Goal: Transaction & Acquisition: Purchase product/service

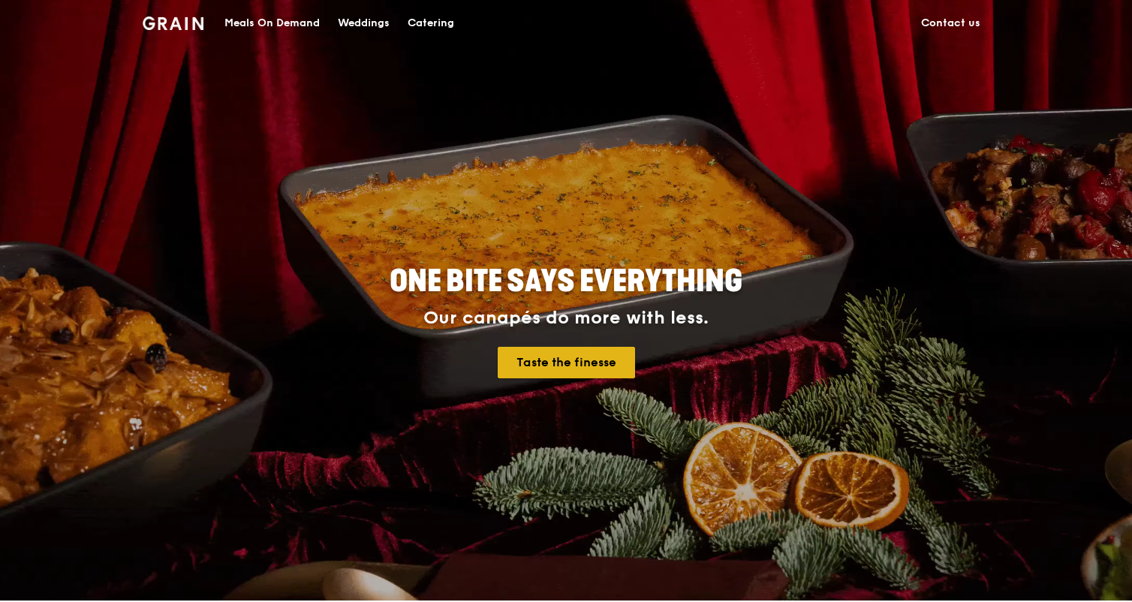
click at [543, 363] on link "Taste the finesse" at bounding box center [566, 363] width 137 height 32
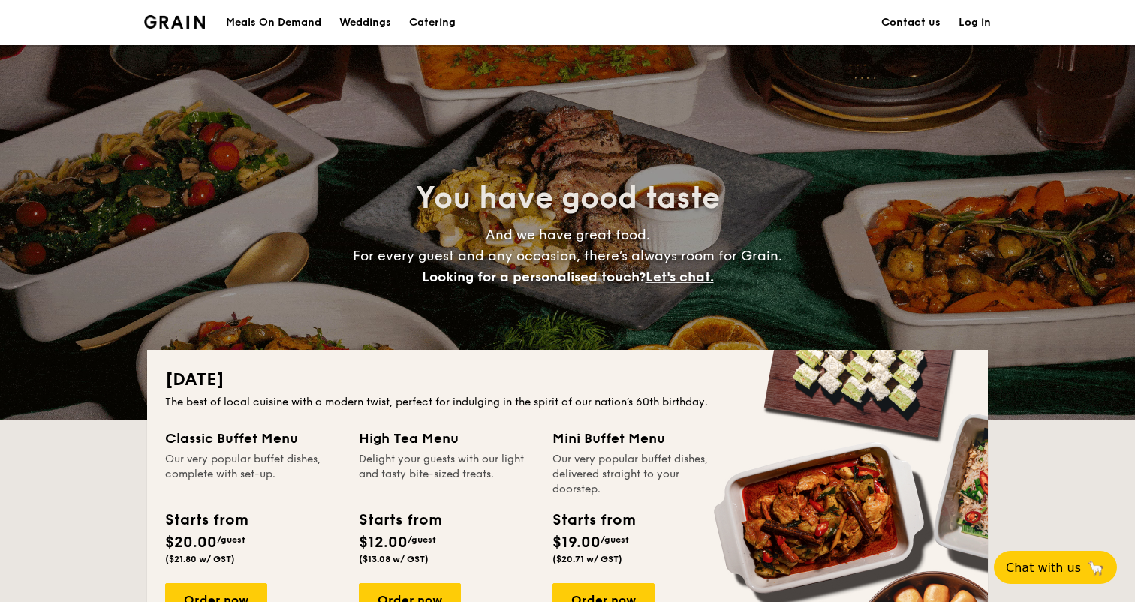
scroll to position [238, 0]
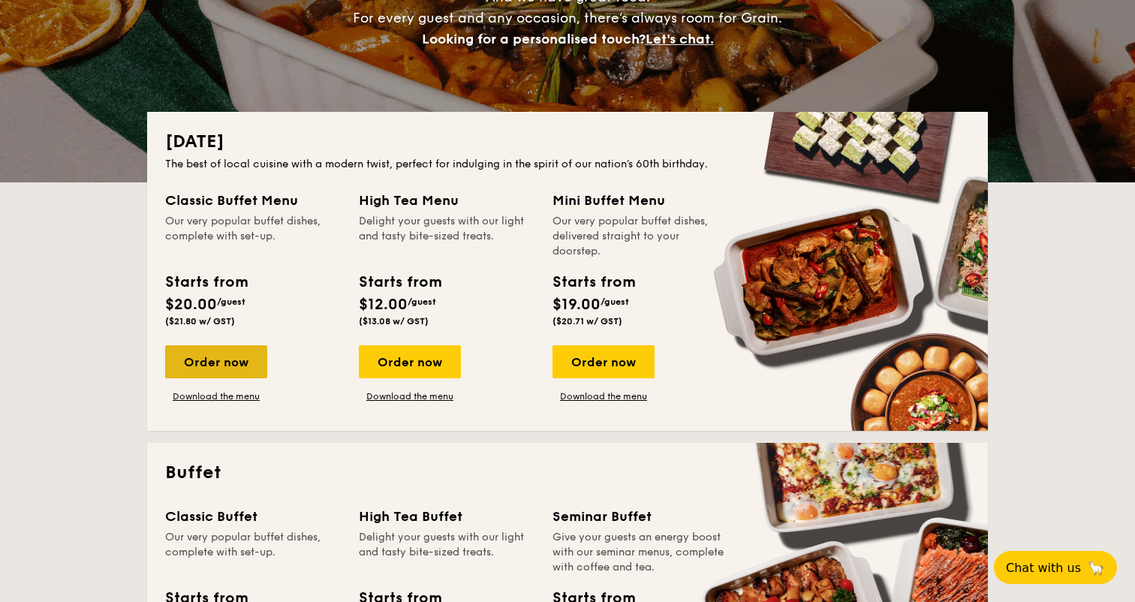
click at [246, 358] on div "Order now" at bounding box center [216, 361] width 102 height 33
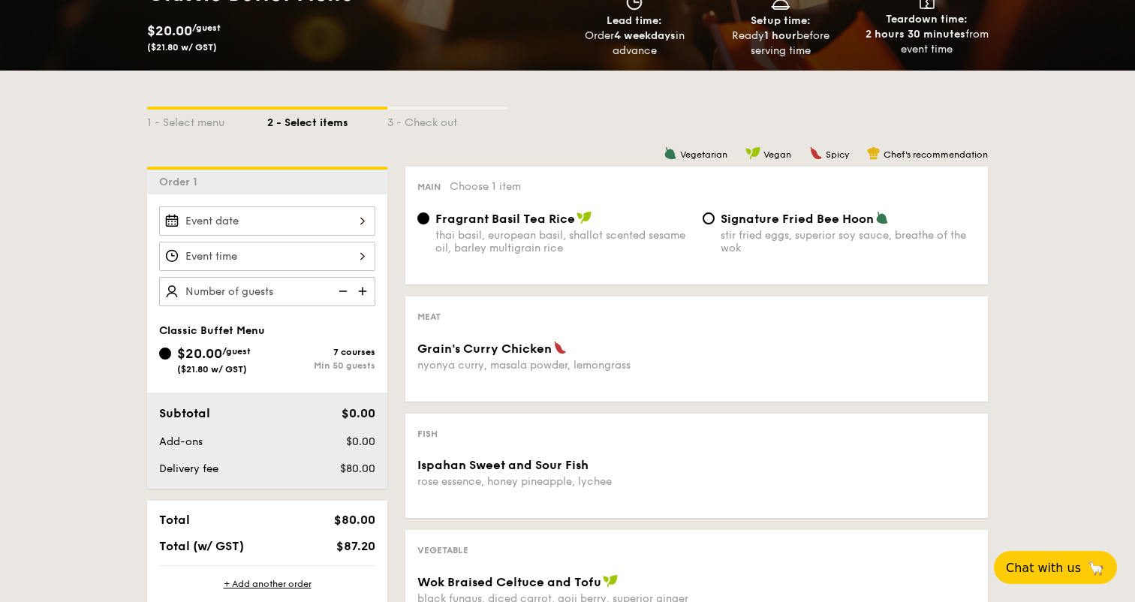
scroll to position [260, 0]
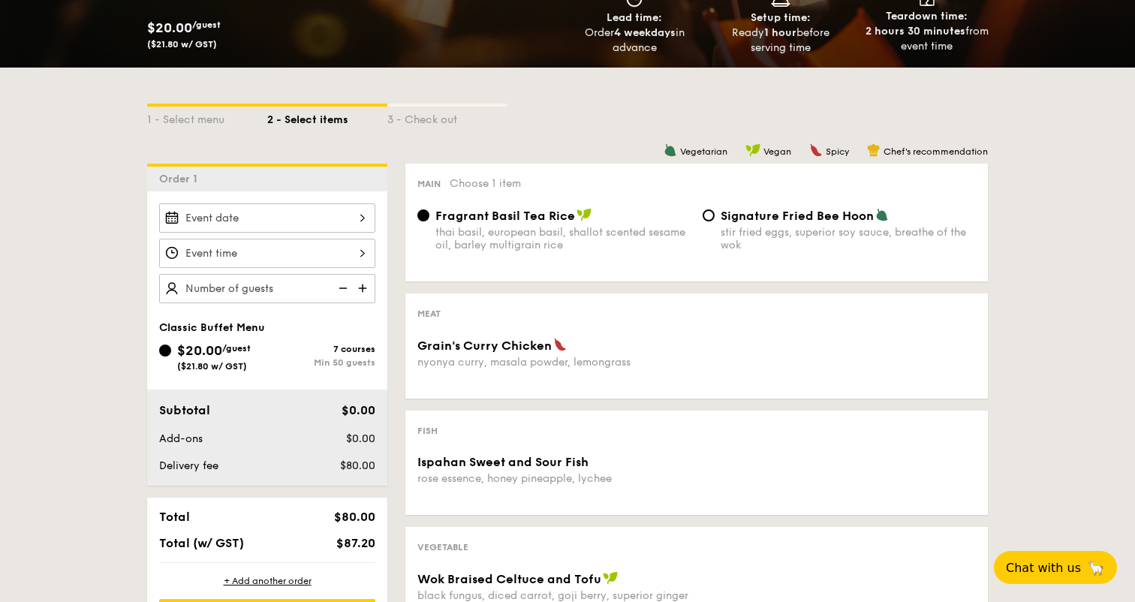
click at [312, 230] on div at bounding box center [267, 217] width 216 height 29
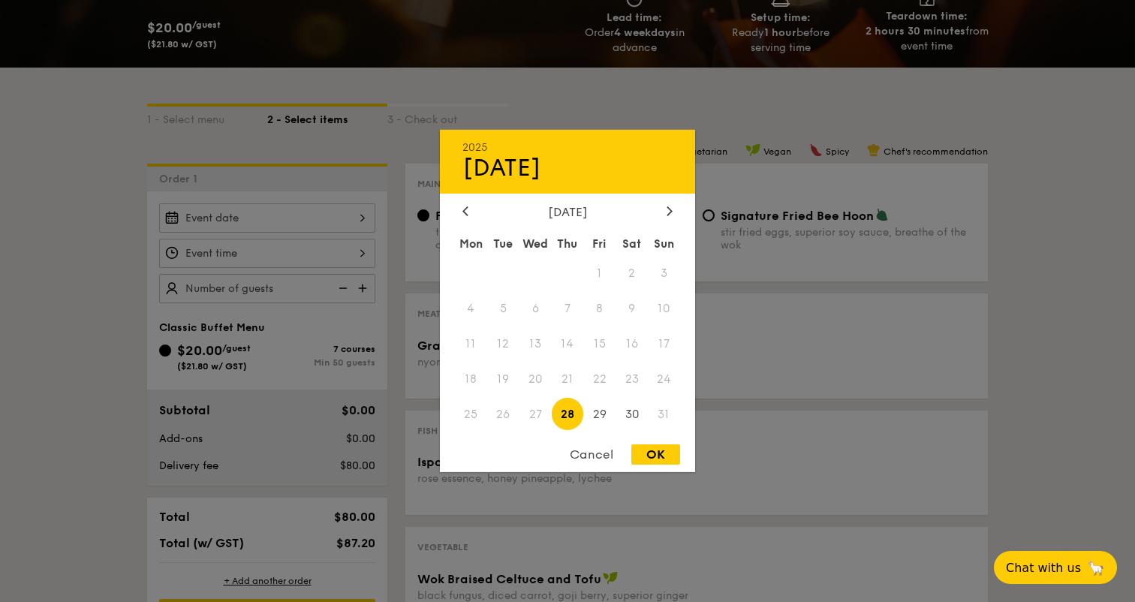
click at [562, 420] on span "28" at bounding box center [568, 414] width 32 height 32
click at [547, 420] on span "27" at bounding box center [536, 414] width 32 height 32
click at [556, 420] on span "28" at bounding box center [568, 414] width 32 height 32
click at [643, 448] on div "OK" at bounding box center [655, 454] width 49 height 20
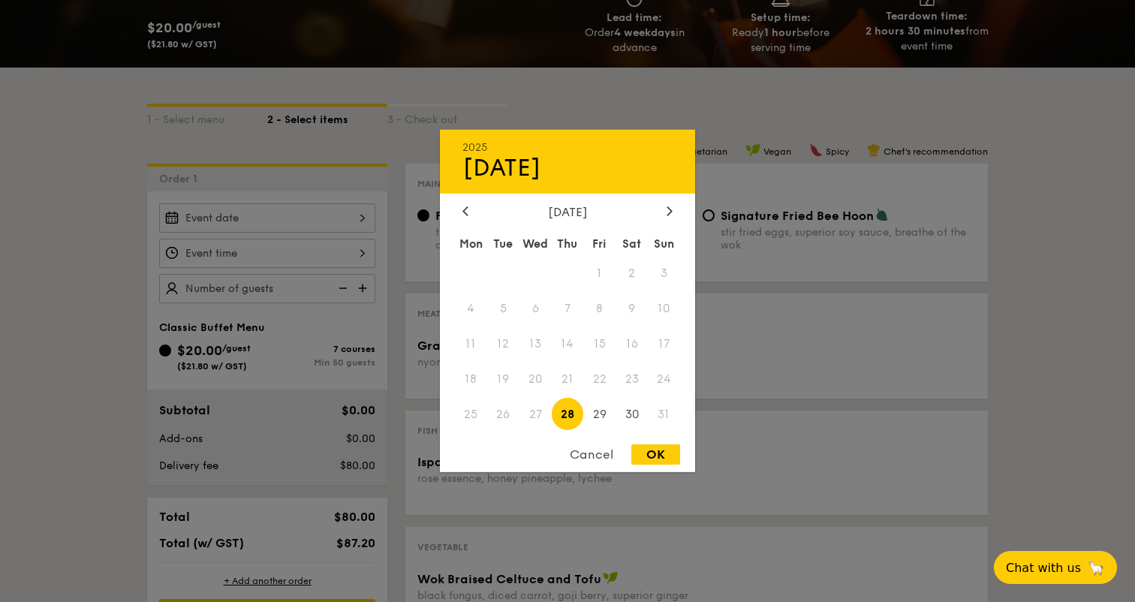
type input "[DATE]"
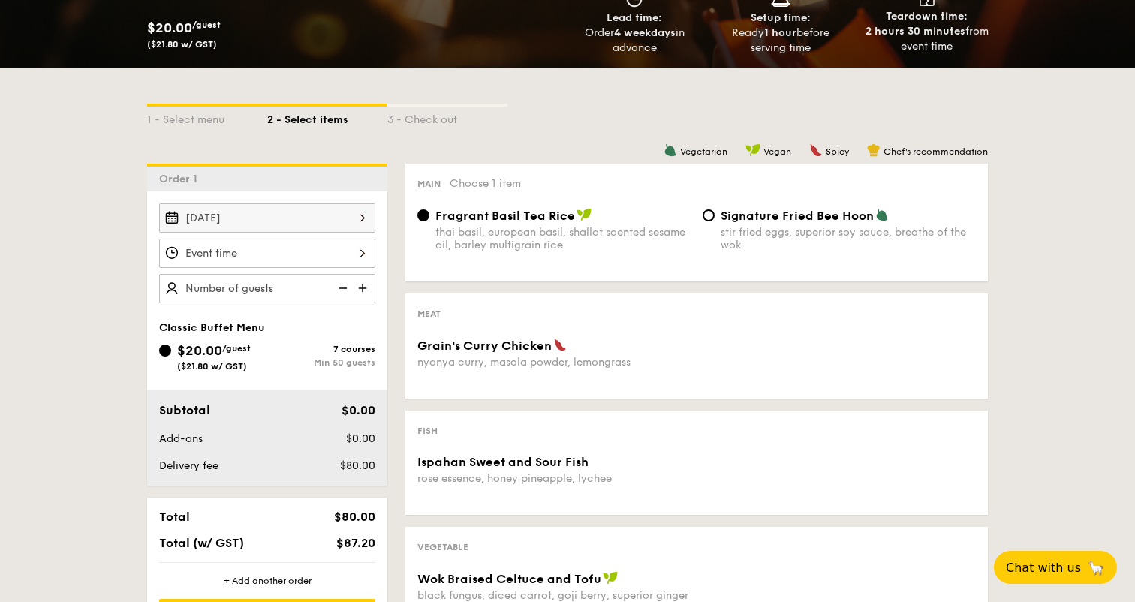
click at [354, 256] on div at bounding box center [267, 253] width 216 height 29
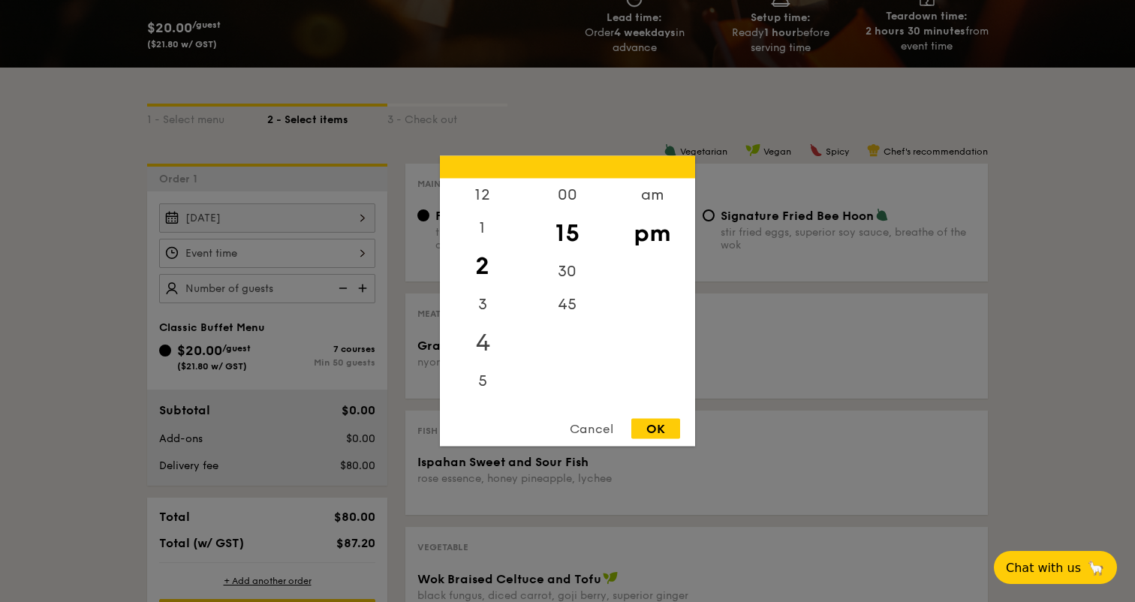
click at [494, 329] on div "4" at bounding box center [482, 343] width 85 height 44
click at [488, 366] on div "5" at bounding box center [482, 376] width 85 height 44
click at [567, 268] on div "30" at bounding box center [567, 277] width 85 height 44
click at [660, 421] on div "OK" at bounding box center [655, 429] width 49 height 20
type input "5:30PM"
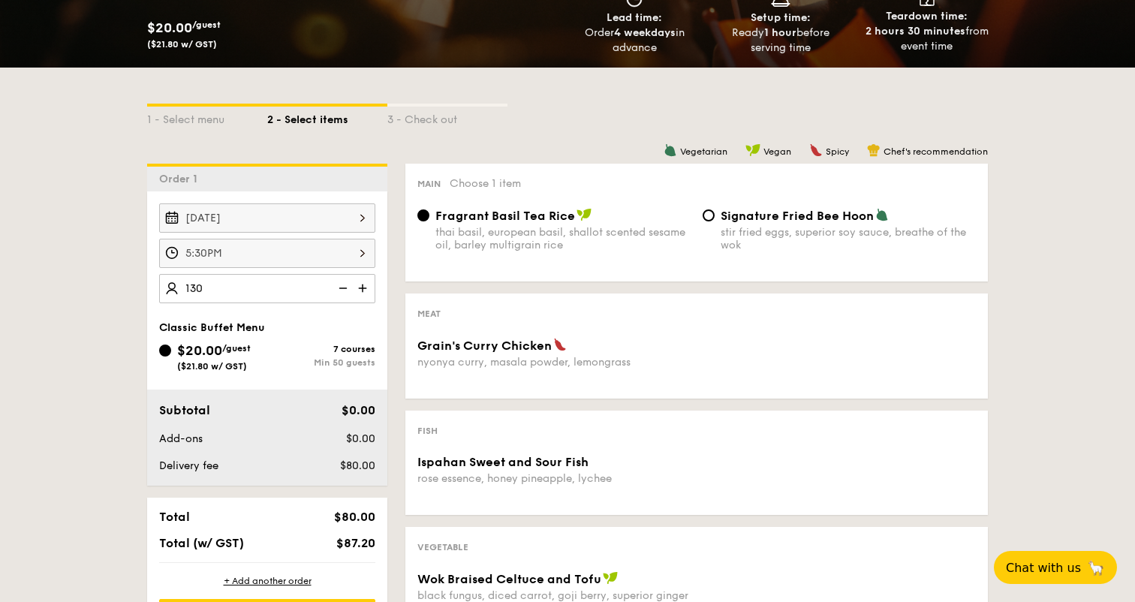
type input "130 guests"
click at [1092, 302] on div "1 - Select menu 2 - Select items 3 - Check out Order 1 [DATE] 5:30PM 130 guests…" at bounding box center [567, 551] width 1135 height 966
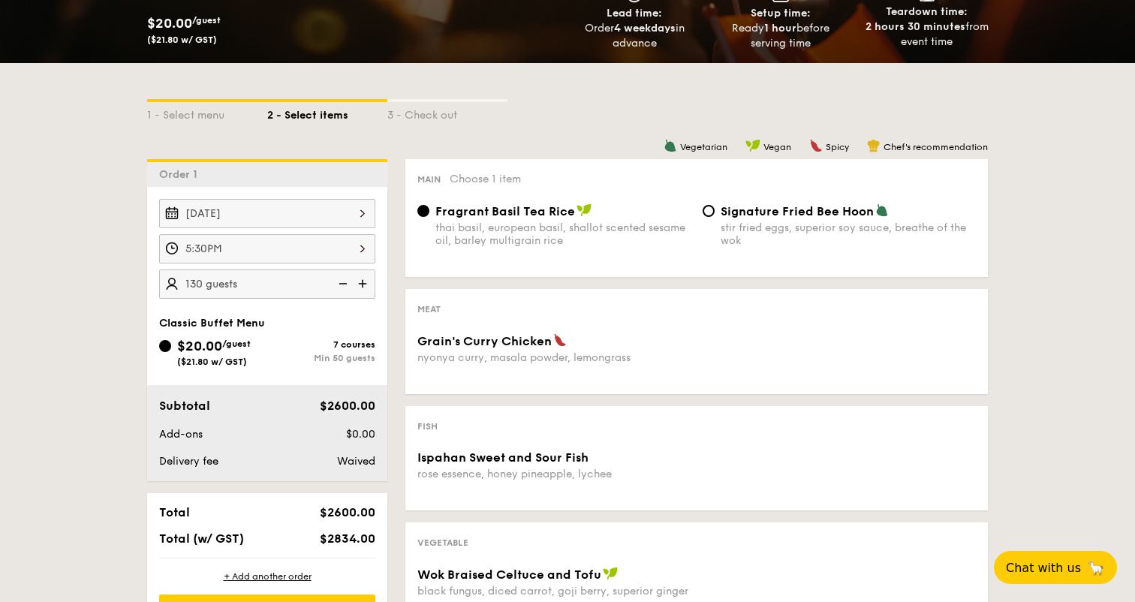
scroll to position [178, 0]
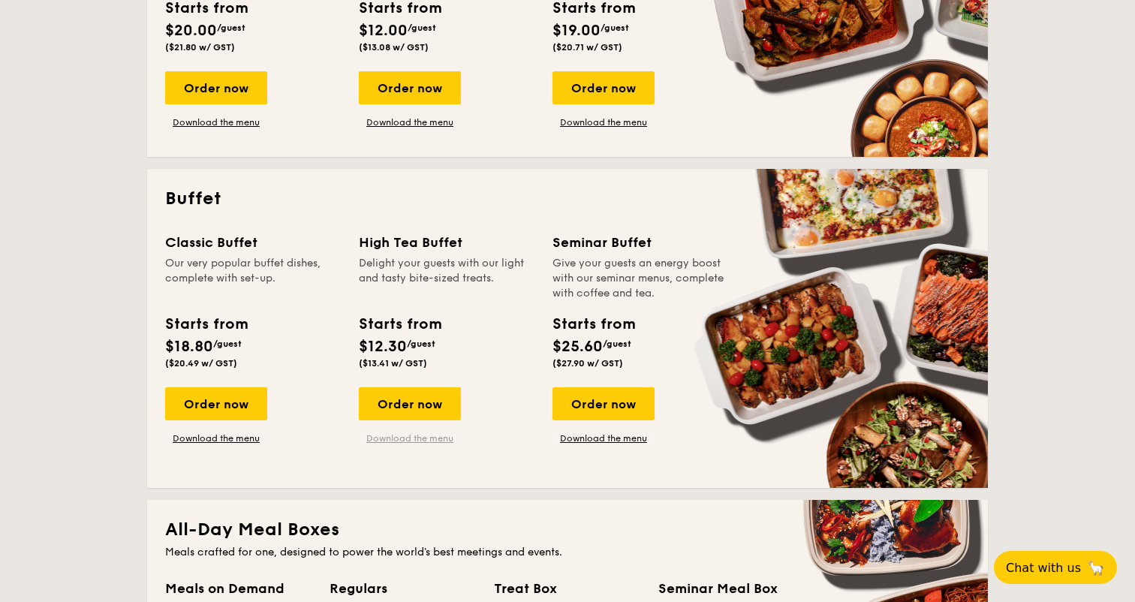
scroll to position [531, 0]
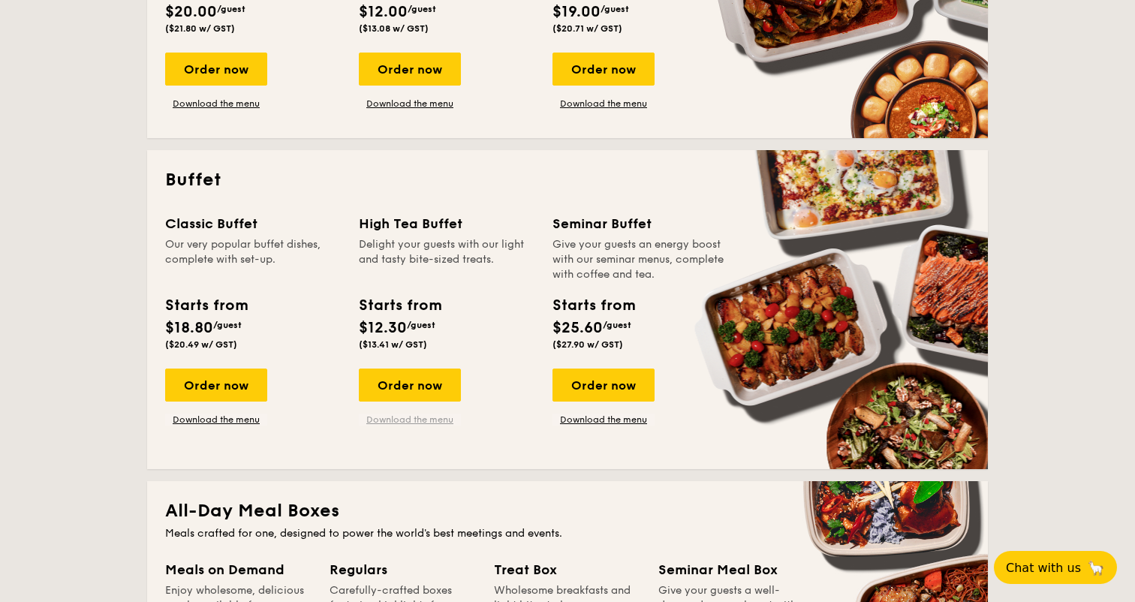
click at [456, 432] on div "Classic Buffet Our very popular buffet dishes, complete with set-up. Starts fro…" at bounding box center [567, 332] width 805 height 238
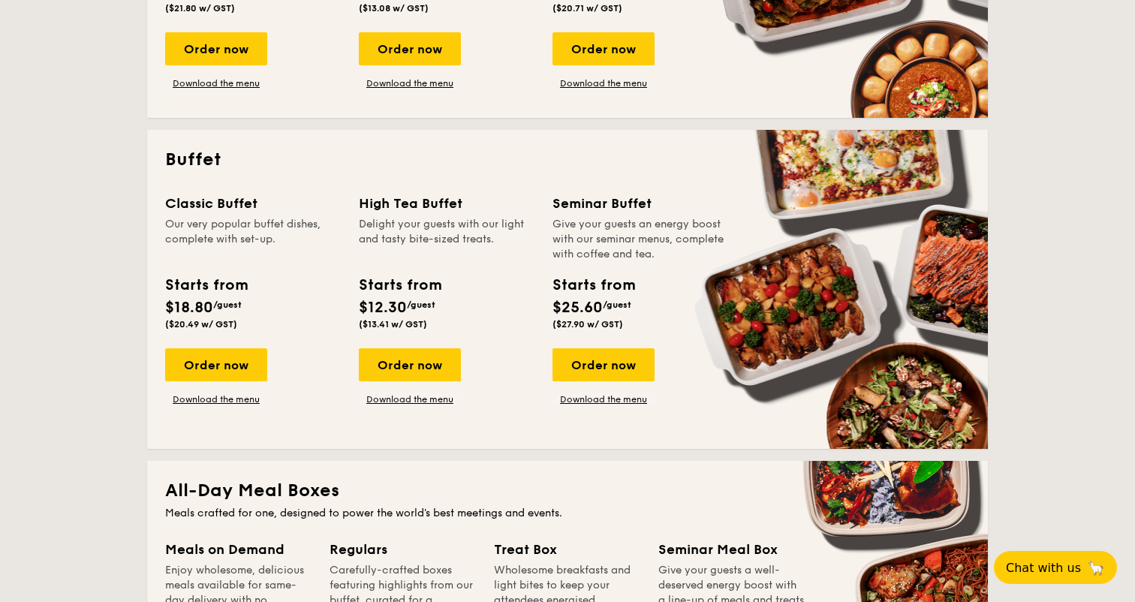
scroll to position [559, 0]
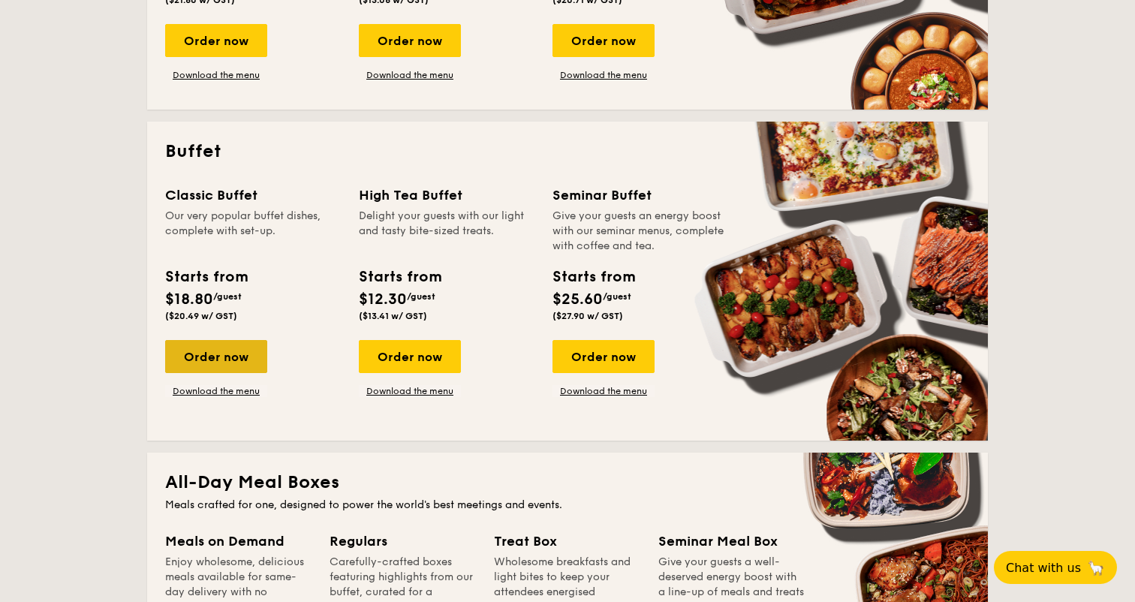
click at [245, 343] on div "Order now" at bounding box center [216, 356] width 102 height 33
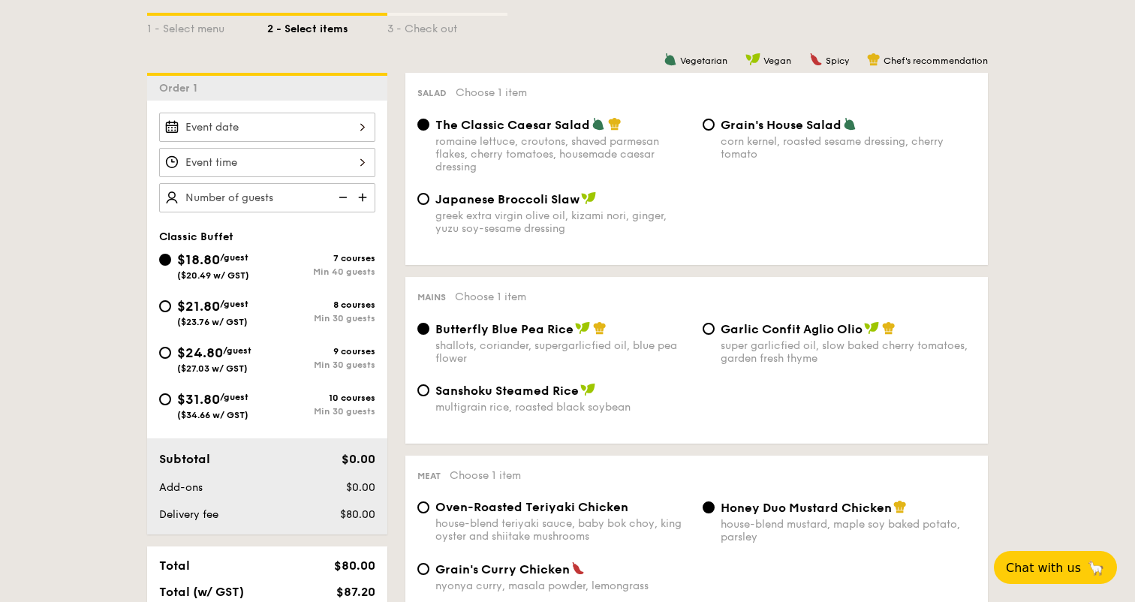
scroll to position [375, 0]
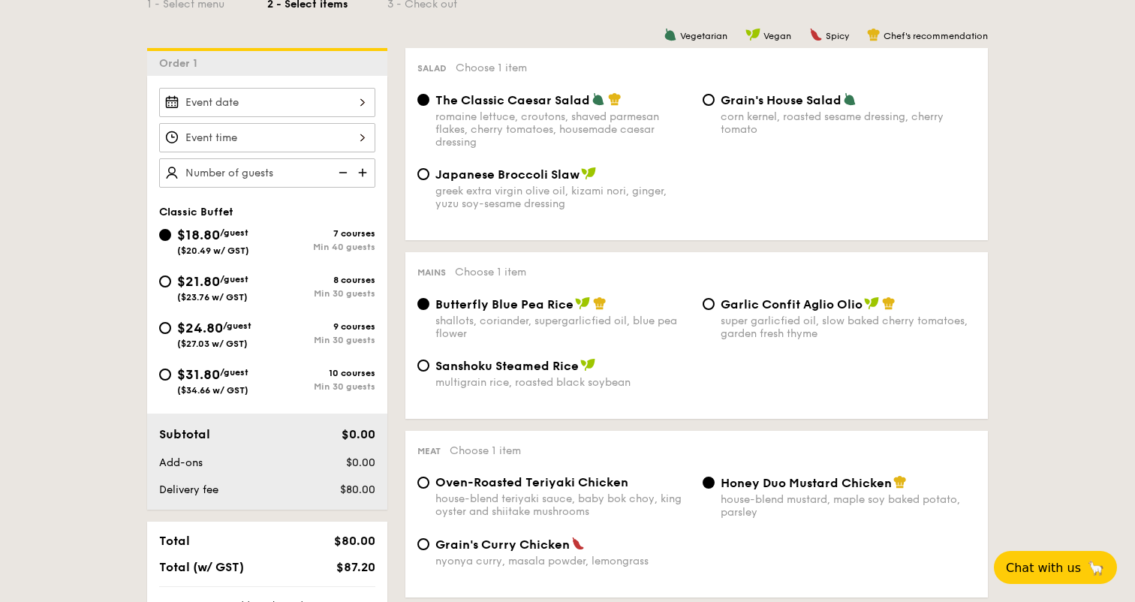
click at [239, 375] on span "/guest" at bounding box center [234, 372] width 29 height 11
click at [171, 375] on input "$31.80 /guest ($34.66 w/ GST) 10 courses Min 30 guests" at bounding box center [165, 375] width 12 height 12
radio input "true"
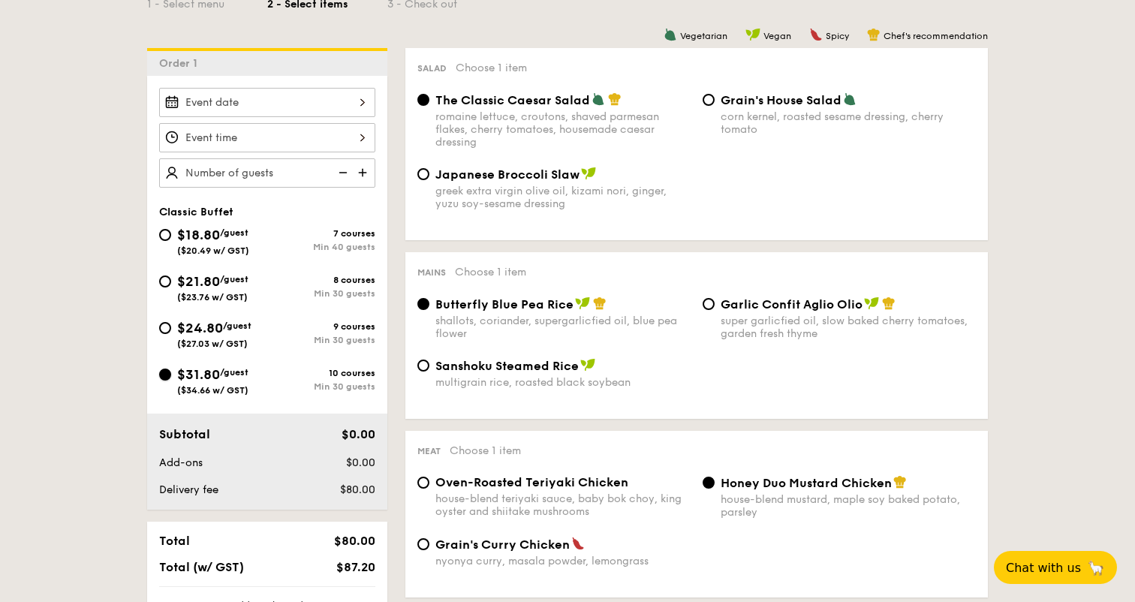
radio input "true"
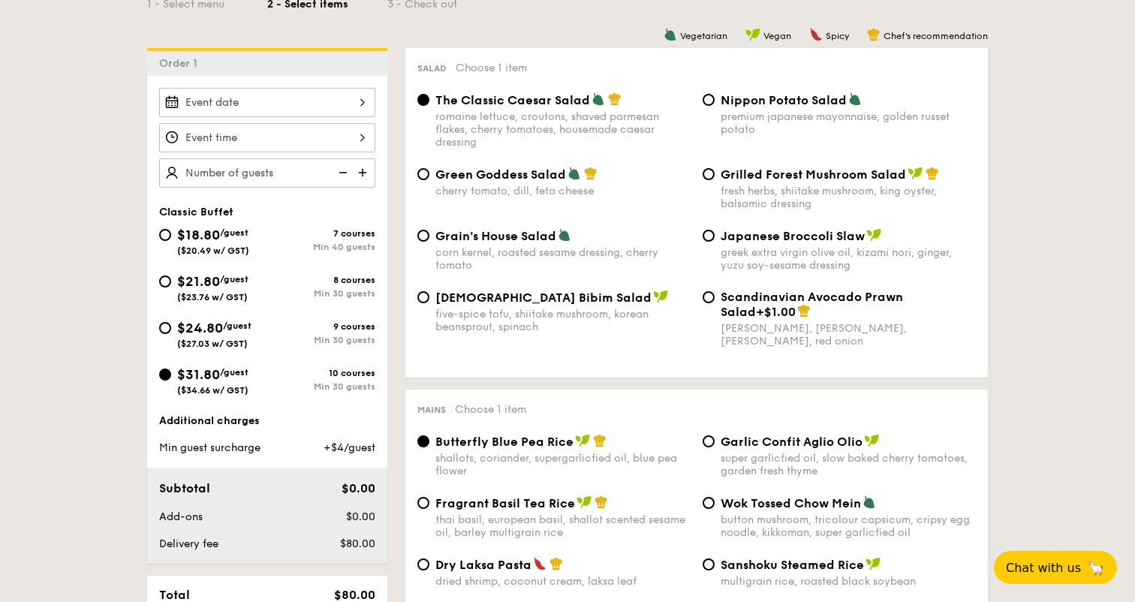
click at [264, 142] on div at bounding box center [267, 137] width 216 height 29
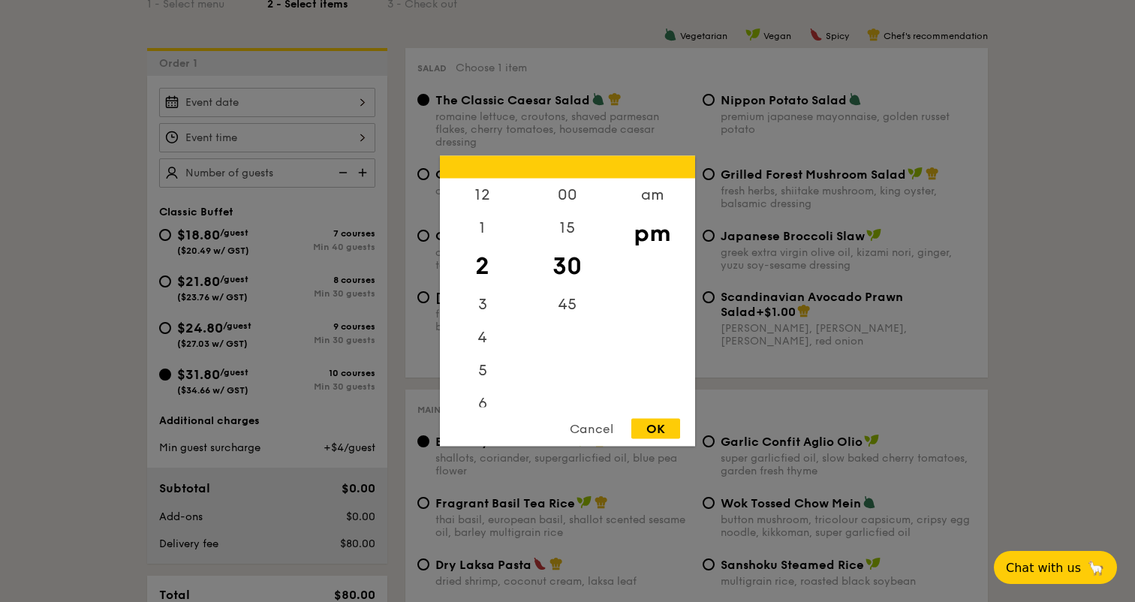
click at [303, 96] on div at bounding box center [567, 301] width 1135 height 602
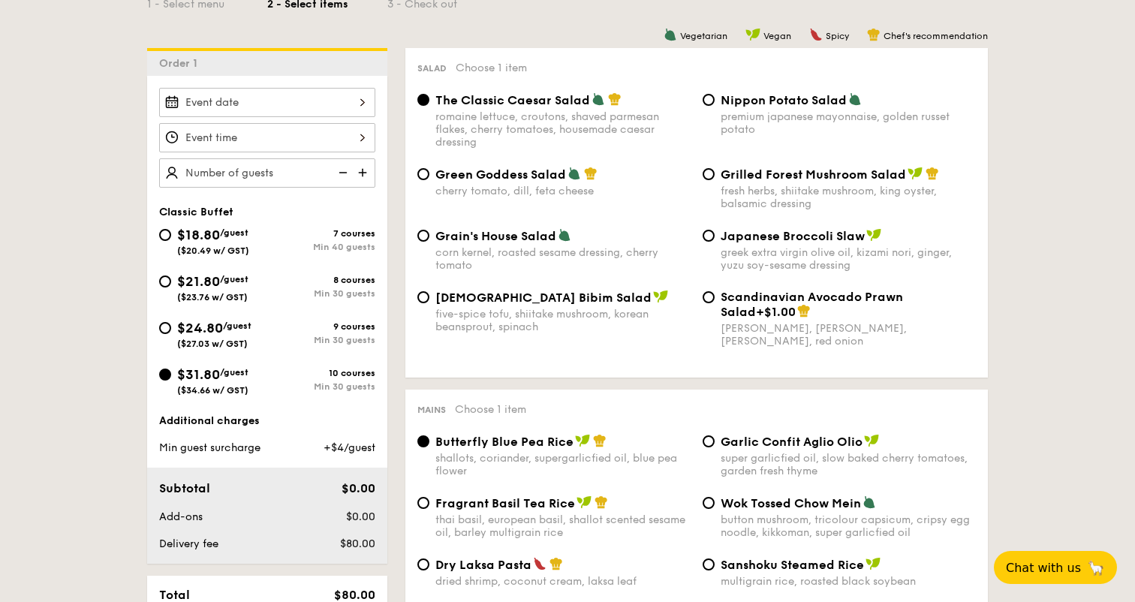
click at [303, 101] on div at bounding box center [267, 102] width 216 height 29
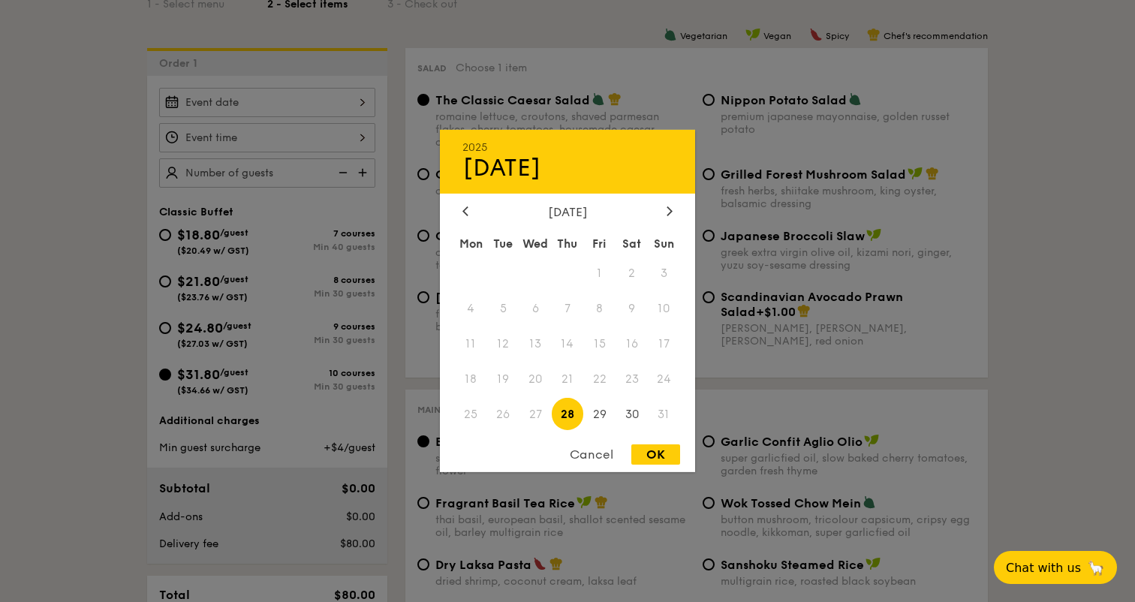
click at [649, 448] on div "OK" at bounding box center [655, 454] width 49 height 20
type input "[DATE]"
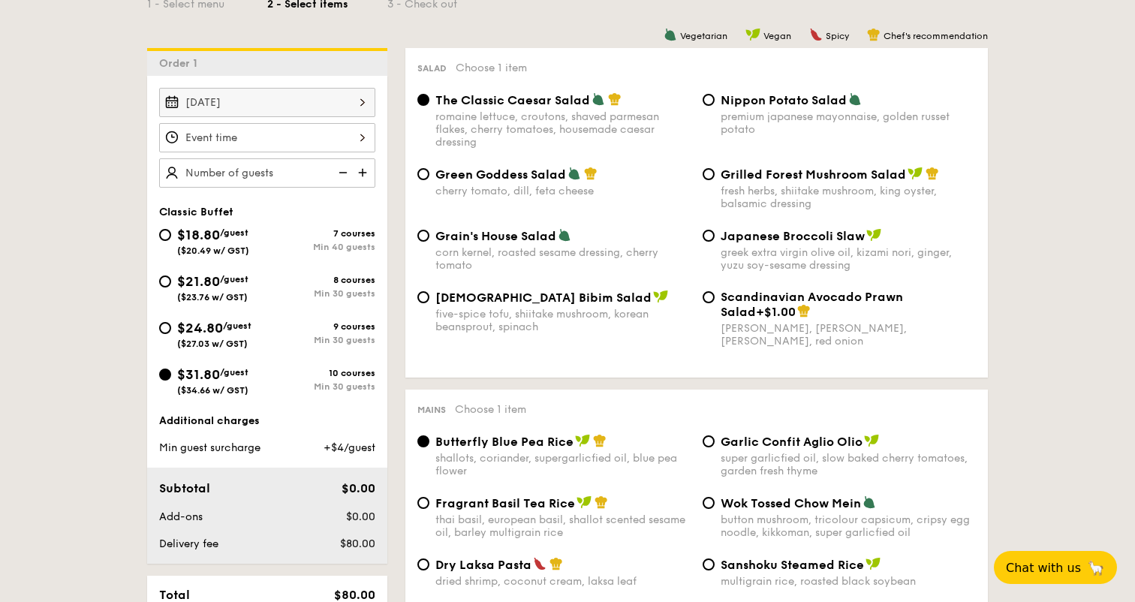
click at [279, 140] on div at bounding box center [267, 137] width 216 height 29
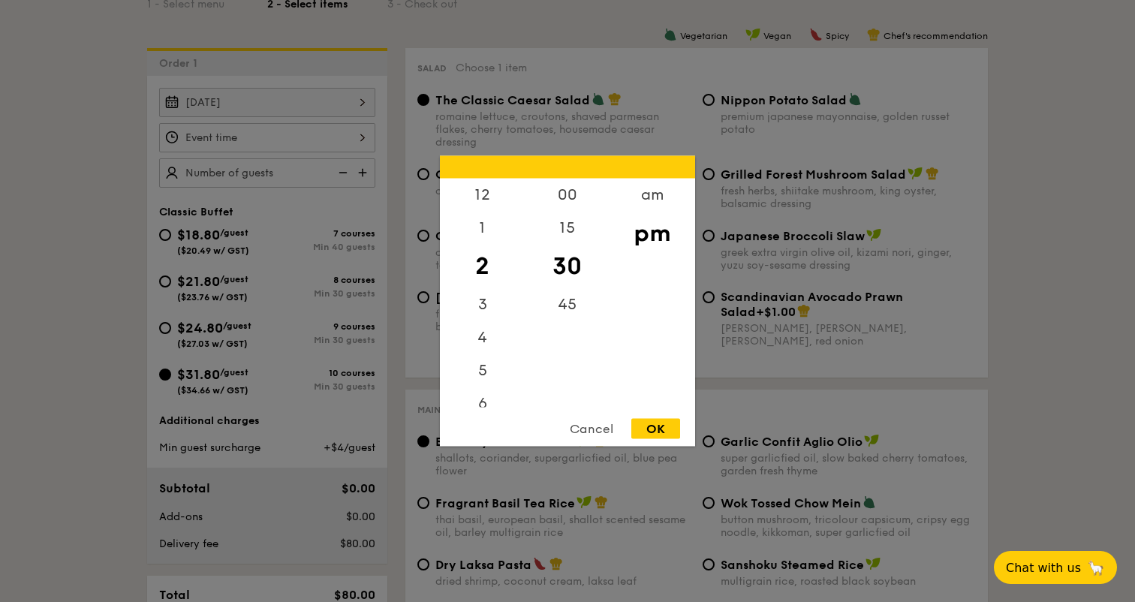
click at [279, 140] on div at bounding box center [567, 301] width 1135 height 602
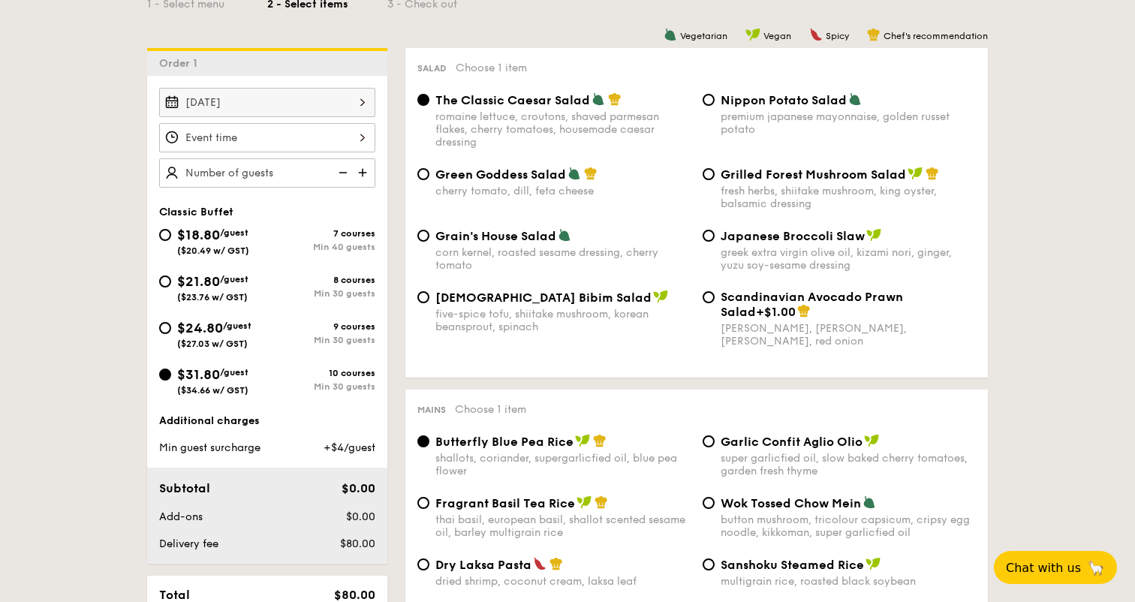
click at [253, 137] on div at bounding box center [267, 137] width 216 height 29
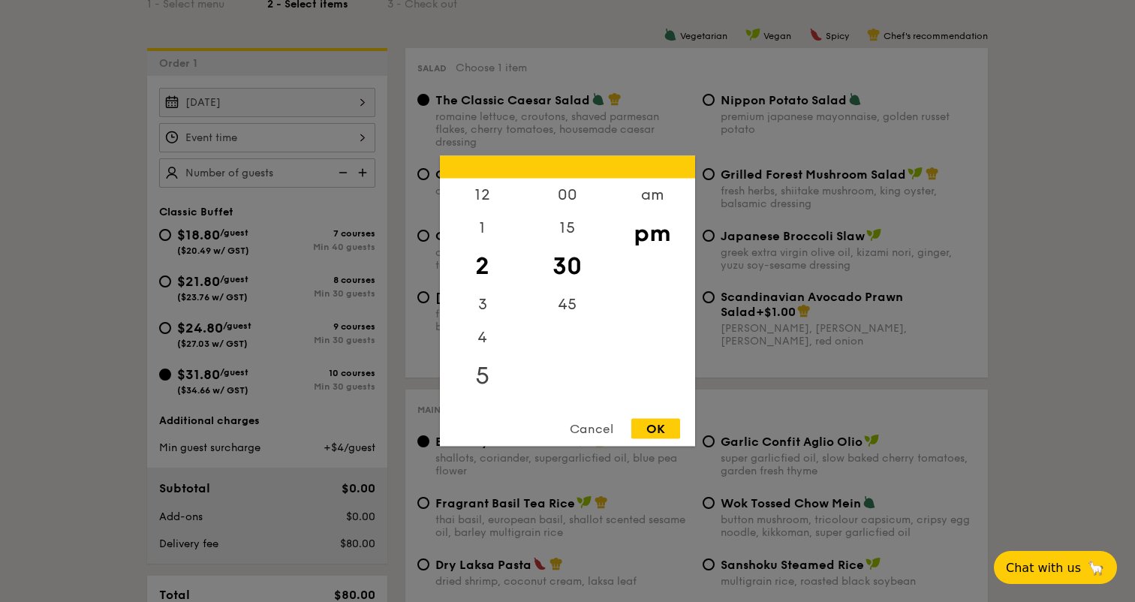
click at [488, 371] on div "5" at bounding box center [482, 376] width 85 height 44
click at [649, 421] on div "OK" at bounding box center [655, 429] width 49 height 20
type input "5:30PM"
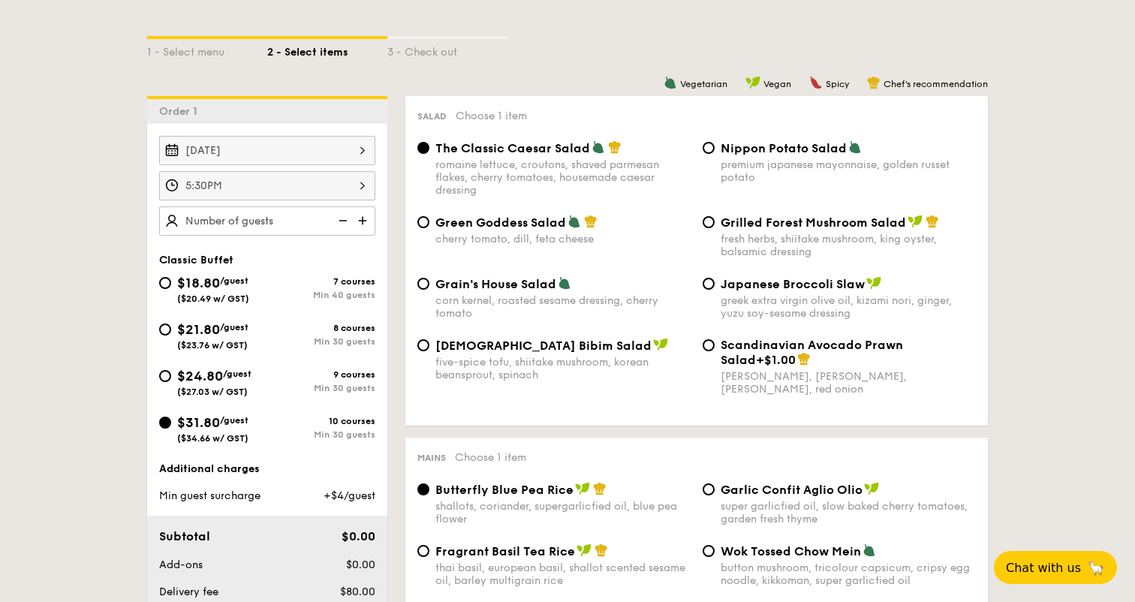
scroll to position [325, 0]
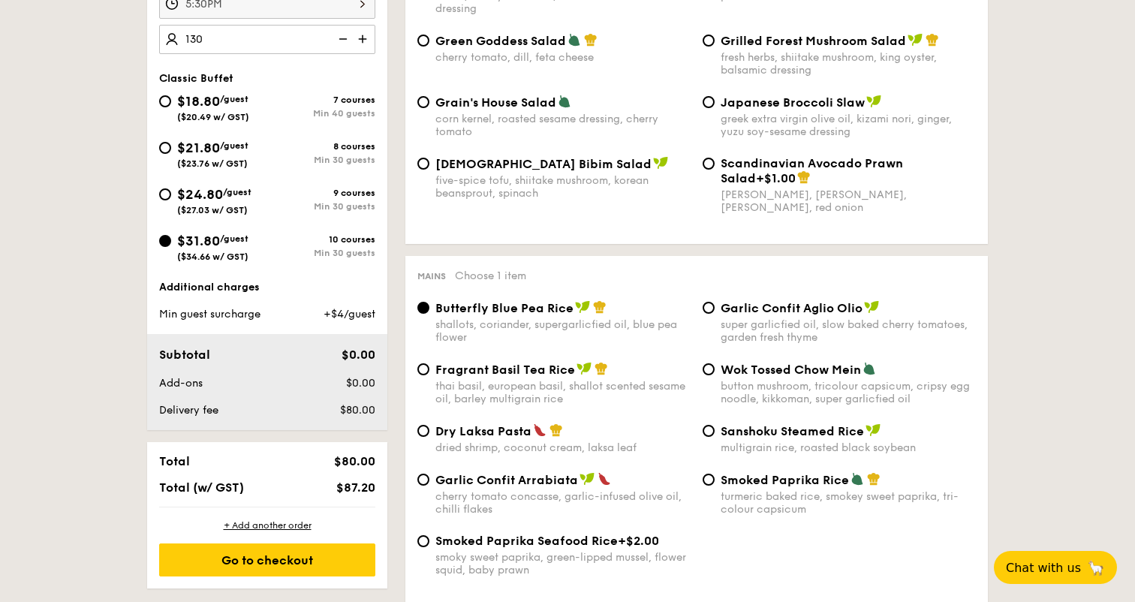
type input "130 guests"
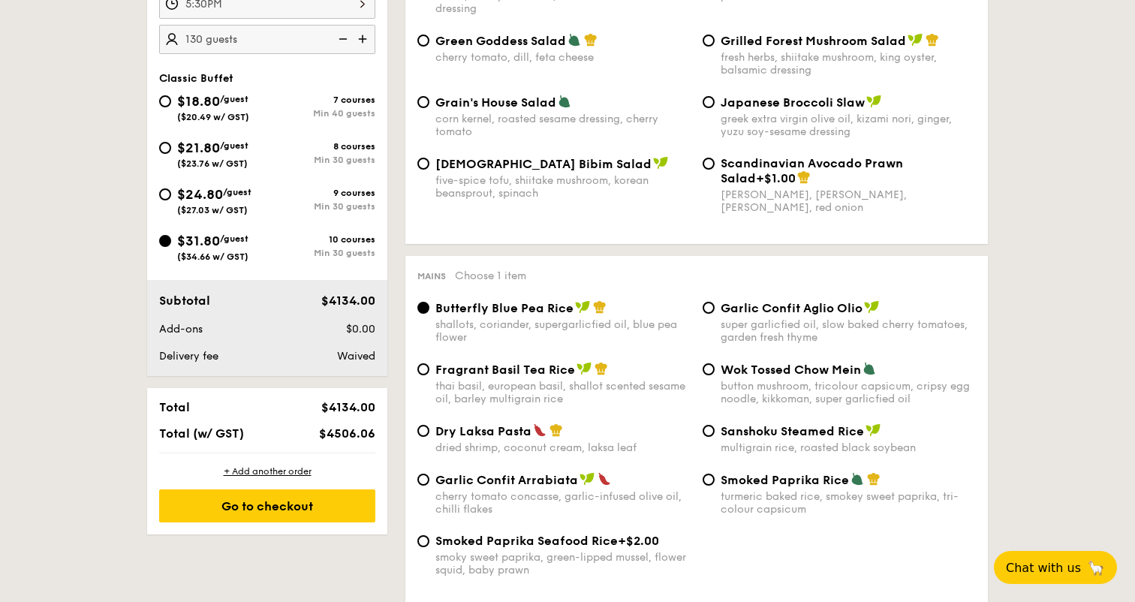
click at [705, 454] on label "Sanshoku Steamed Rice multigrain rice, roasted black soybean" at bounding box center [839, 447] width 273 height 14
click at [705, 437] on input "Sanshoku Steamed Rice multigrain rice, roasted black soybean" at bounding box center [709, 431] width 12 height 12
radio input "true"
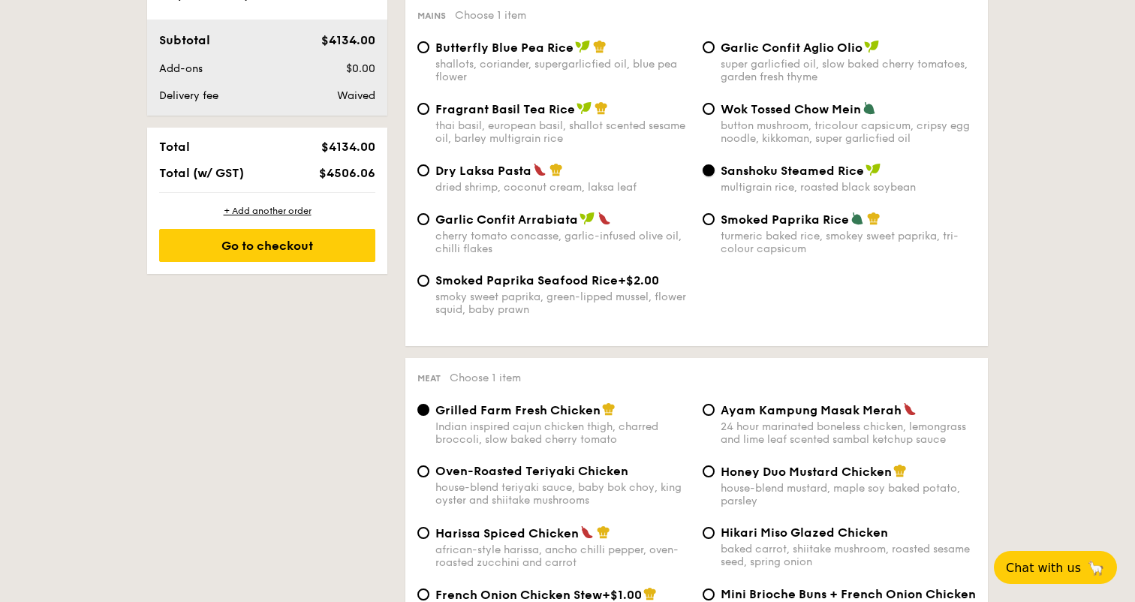
scroll to position [814, 0]
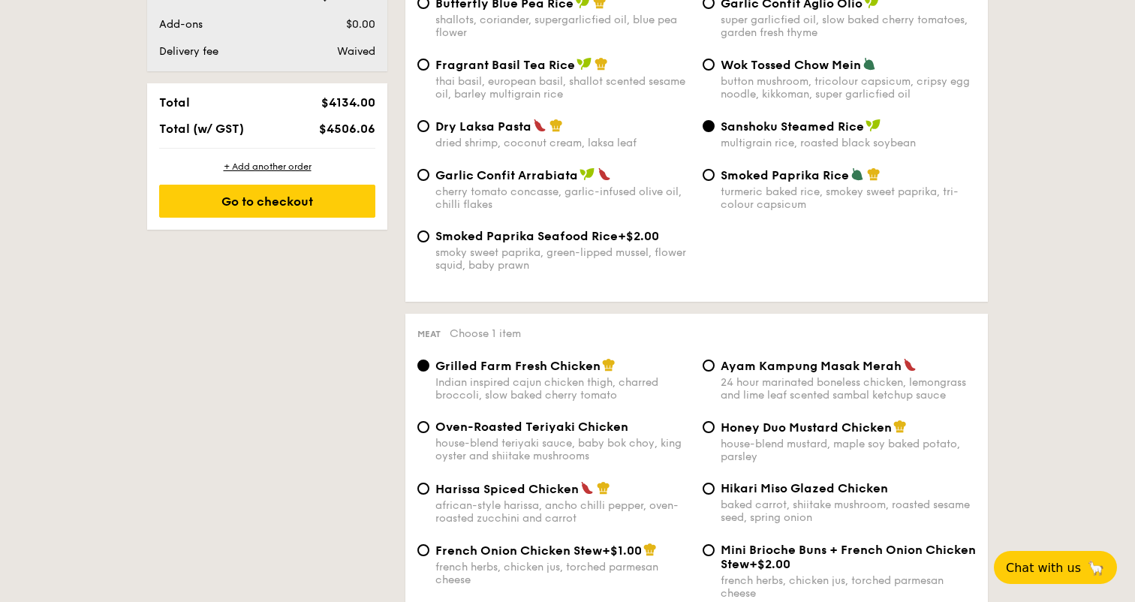
click at [529, 462] on div "house-blend teriyaki sauce, baby bok choy, king oyster and shiitake mushrooms" at bounding box center [562, 450] width 255 height 26
click at [429, 433] on input "Oven-Roasted Teriyaki Chicken house-blend teriyaki sauce, baby bok choy, king o…" at bounding box center [423, 427] width 12 height 12
radio input "true"
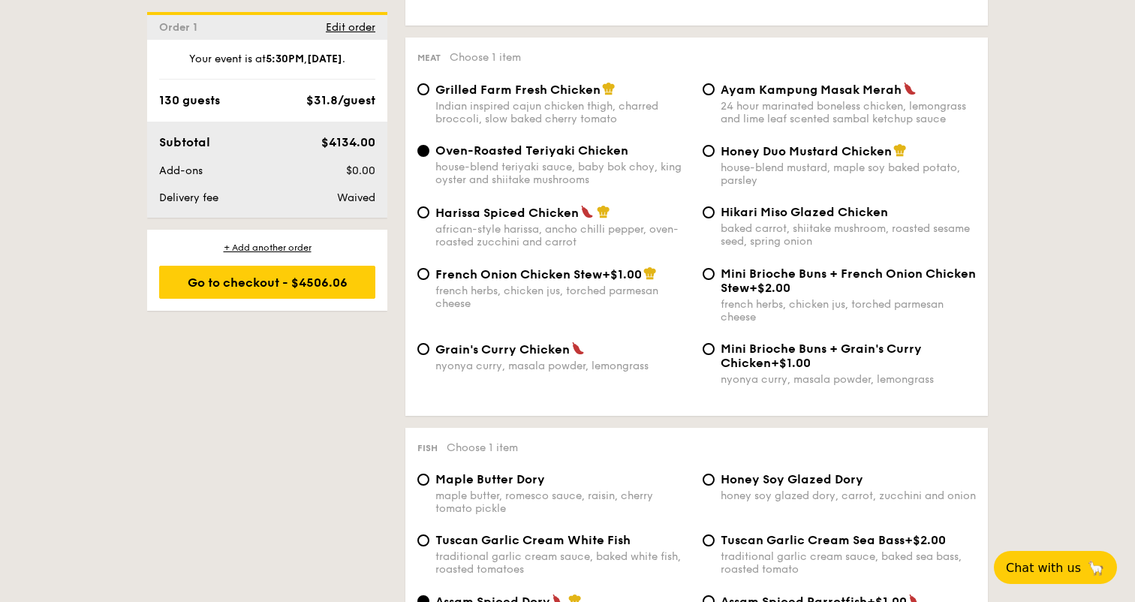
click at [715, 501] on label "Honey Soy Glazed Dory honey soy glazed dory, carrot, zucchini and onion" at bounding box center [839, 495] width 273 height 14
click at [715, 486] on input "Honey Soy Glazed Dory honey soy glazed dory, carrot, zucchini and onion" at bounding box center [709, 480] width 12 height 12
radio input "true"
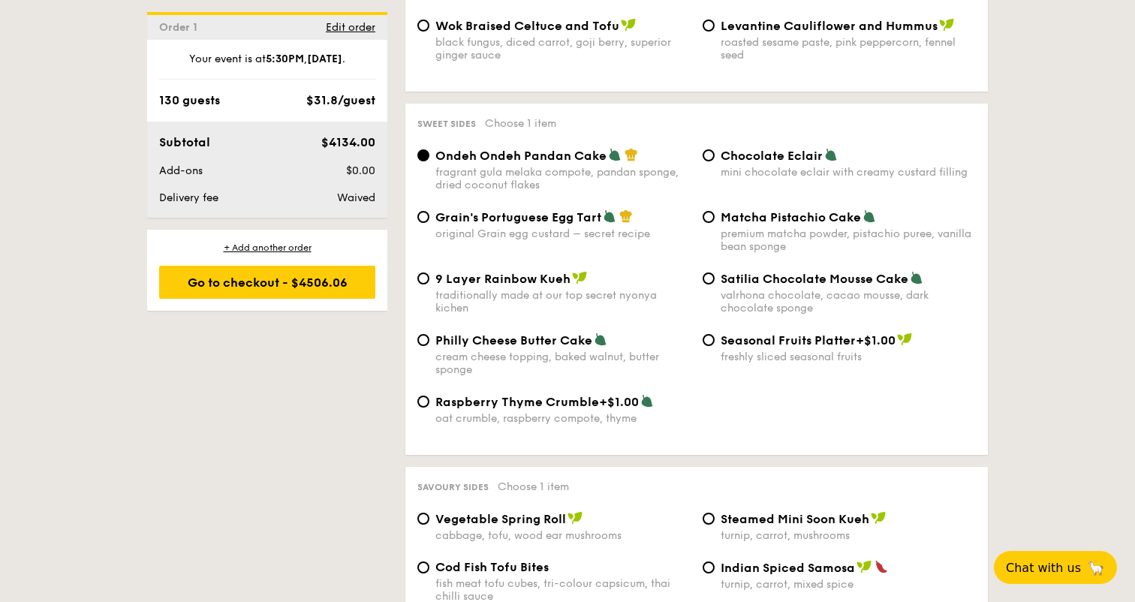
click at [733, 526] on span "Steamed Mini Soon Kueh" at bounding box center [795, 519] width 149 height 14
click at [715, 525] on input "Steamed Mini Soon Kueh turnip, carrot, mushrooms" at bounding box center [709, 519] width 12 height 12
radio input "true"
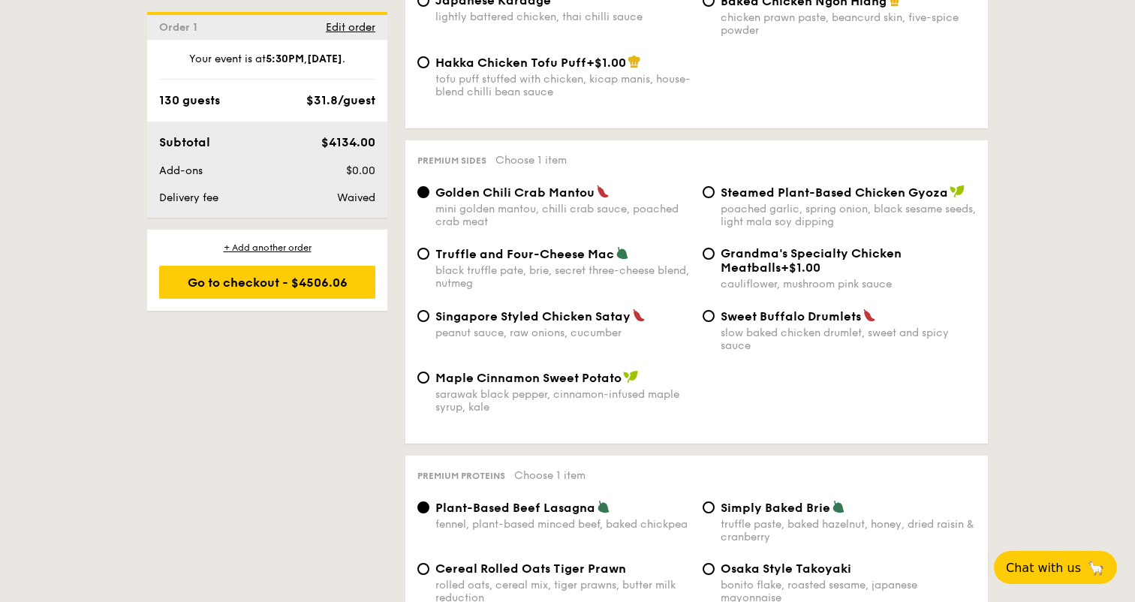
scroll to position [2817, 0]
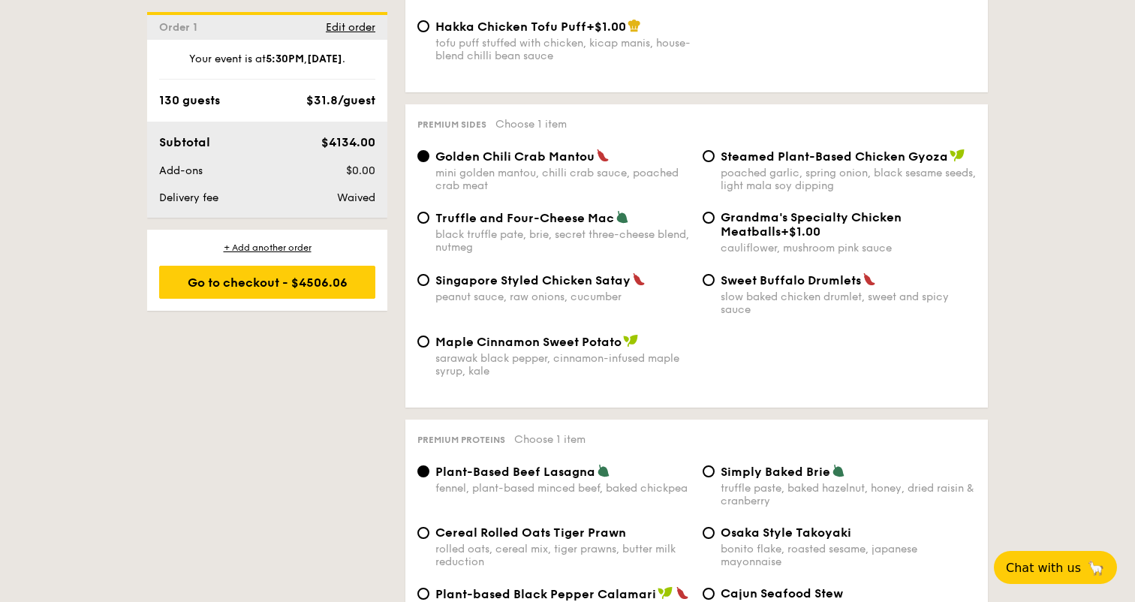
click at [747, 288] on span "Sweet Buffalo Drumlets" at bounding box center [791, 280] width 140 height 14
click at [715, 286] on input "Sweet Buffalo Drumlets slow baked chicken drumlet, sweet and spicy sauce" at bounding box center [709, 280] width 12 height 12
radio input "true"
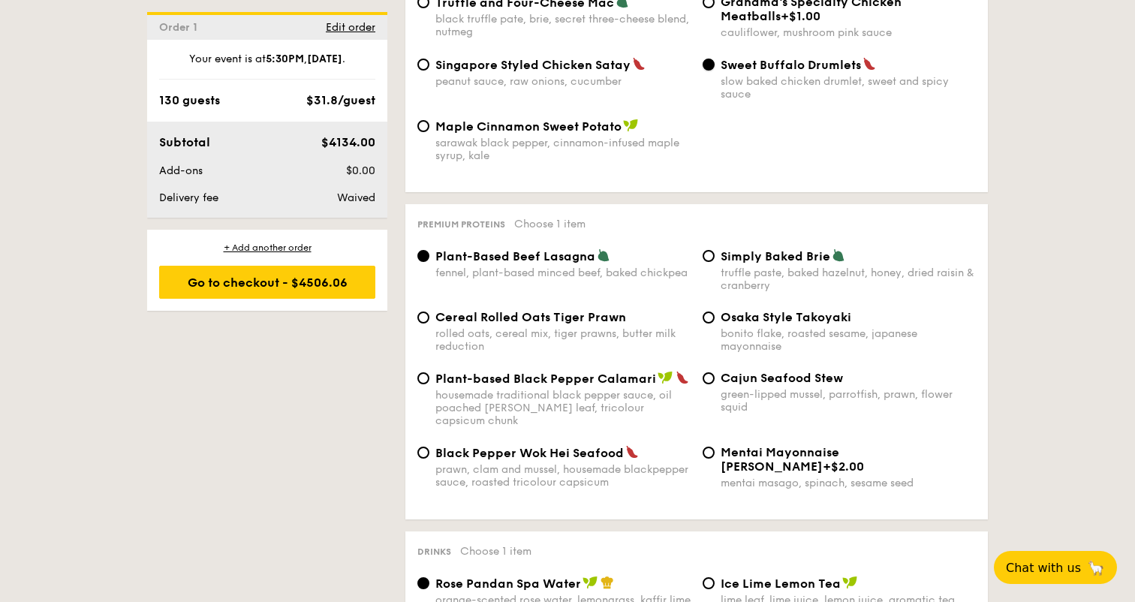
scroll to position [3258, 0]
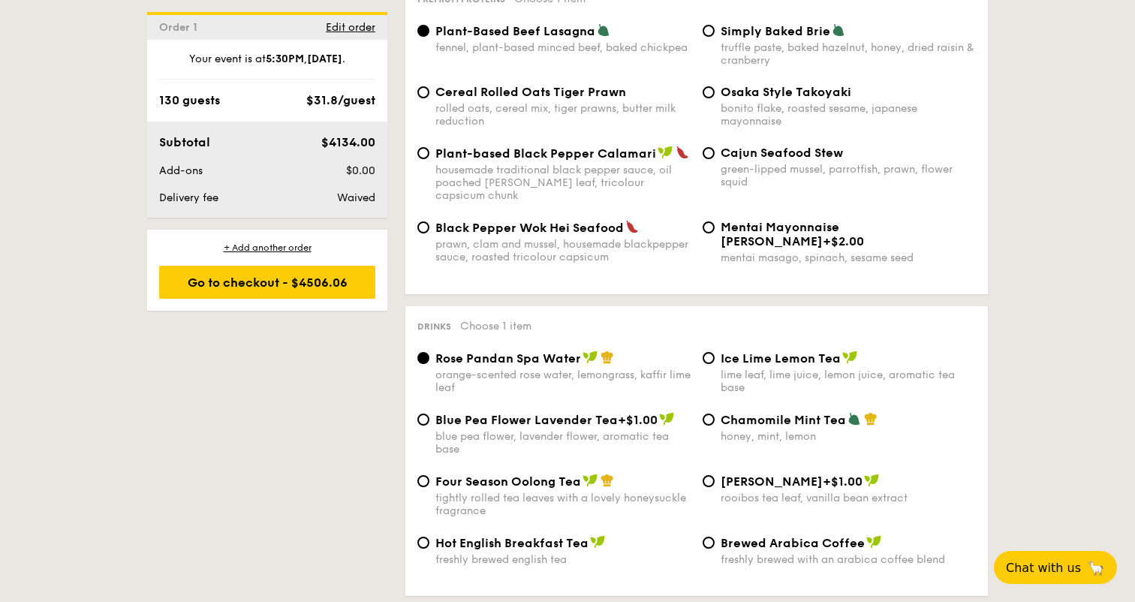
click at [776, 385] on div "lime leaf, lime juice, lemon juice, aromatic tea base" at bounding box center [848, 382] width 255 height 26
click at [715, 364] on input "Ice Lime Lemon Tea lime leaf, lime juice, lemon juice, aromatic tea base" at bounding box center [709, 358] width 12 height 12
radio input "true"
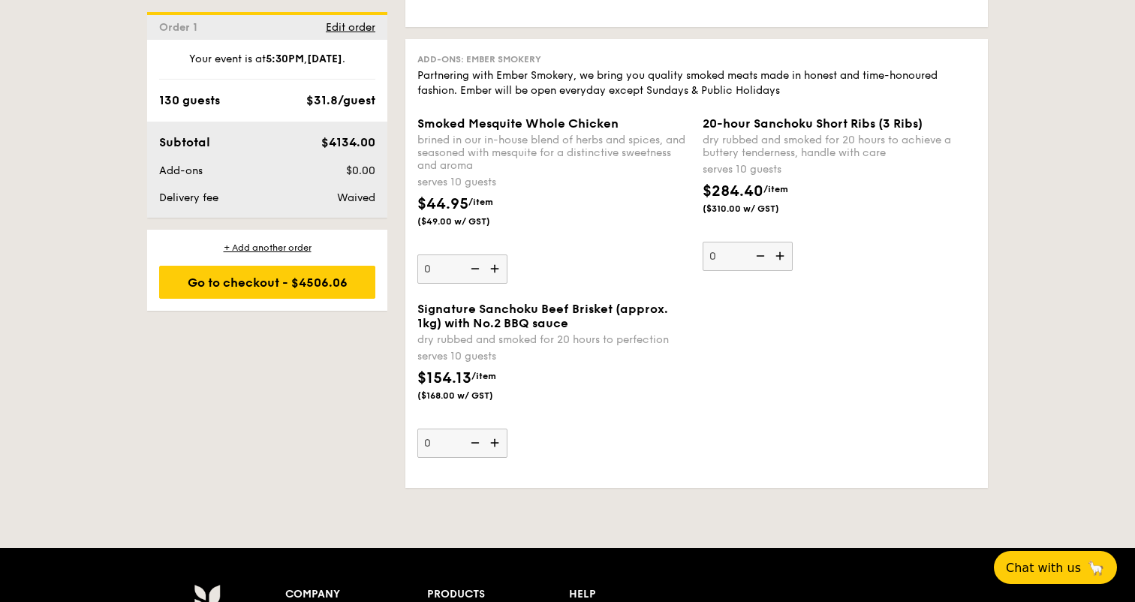
scroll to position [3779, 0]
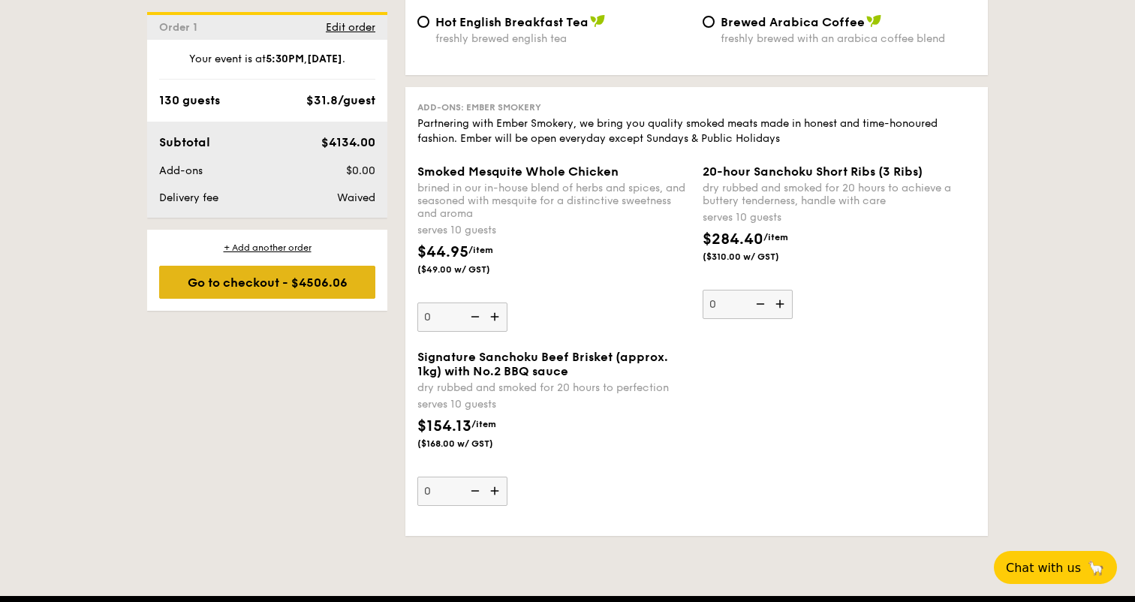
click at [335, 296] on div "Go to checkout - $4506.06" at bounding box center [267, 282] width 216 height 33
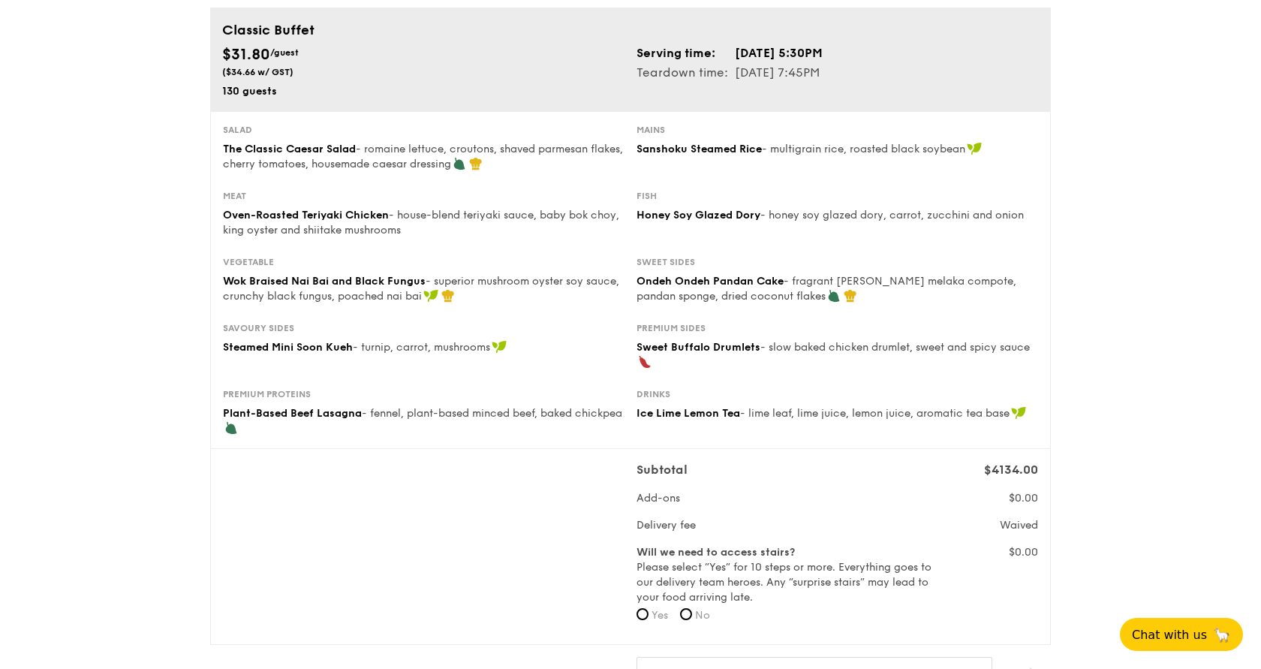
scroll to position [106, 0]
